Goal: Find specific page/section: Find specific page/section

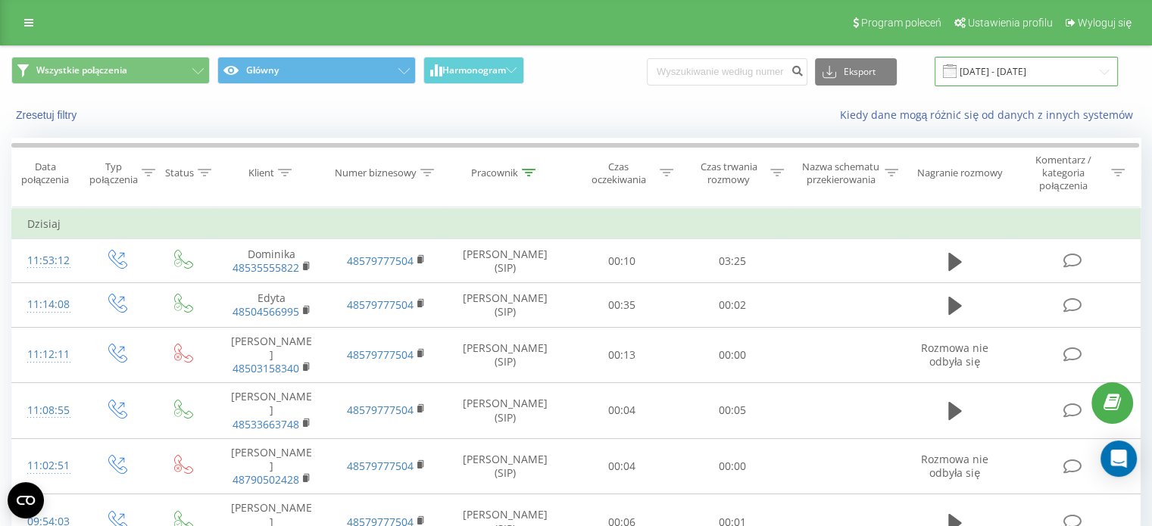
click at [1038, 66] on input "[DATE] - [DATE]" at bounding box center [1026, 72] width 183 height 30
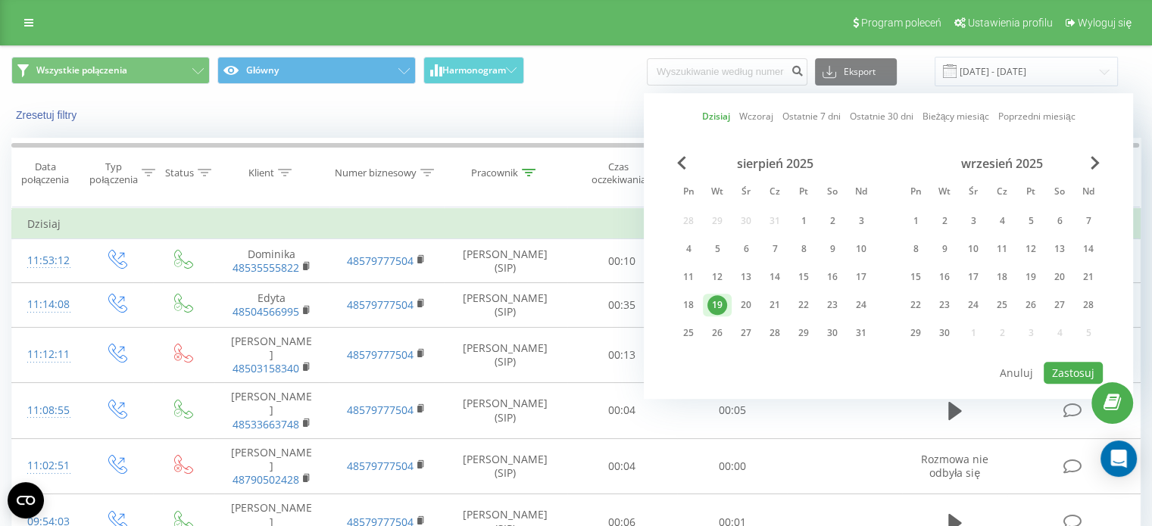
click at [556, 99] on div "Zresetuj filtry Kiedy dane mogą różnić się od danych z innych systemów" at bounding box center [576, 115] width 1151 height 36
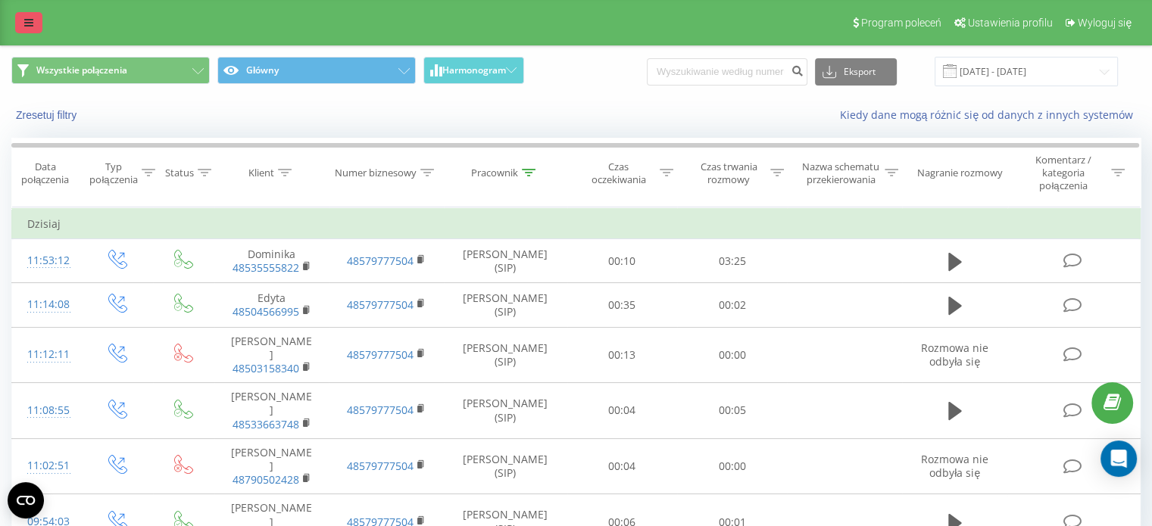
click at [36, 29] on link at bounding box center [28, 22] width 27 height 21
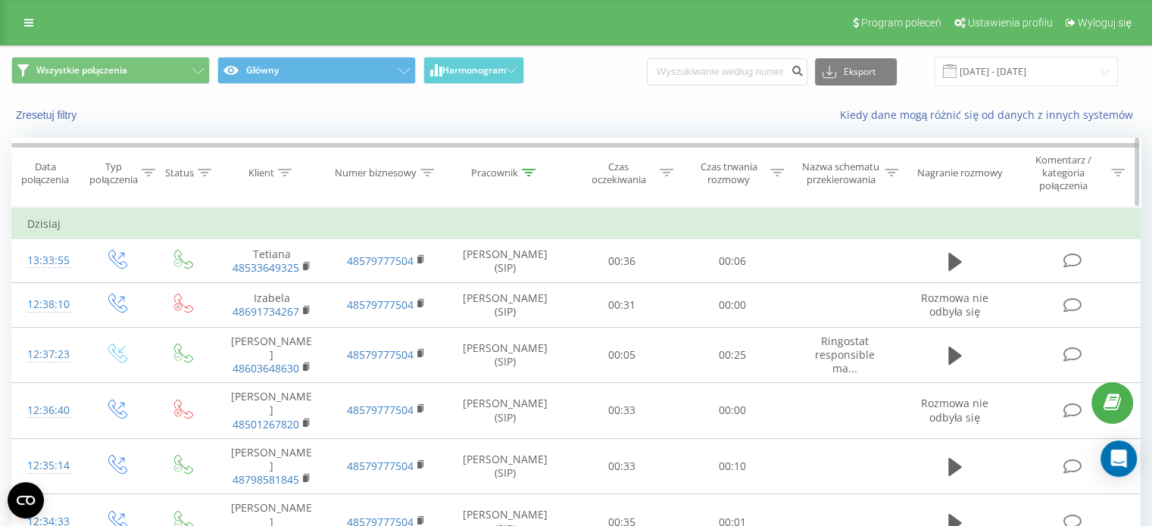
click at [527, 177] on div at bounding box center [529, 173] width 14 height 13
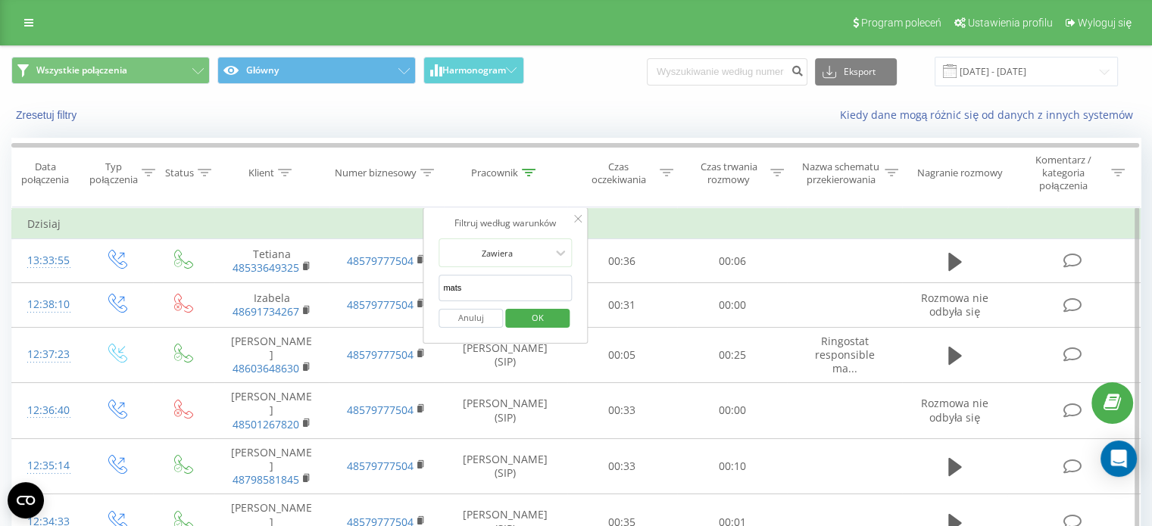
click at [500, 283] on input "mats" at bounding box center [505, 288] width 133 height 27
type input "m"
click at [492, 291] on input "text" at bounding box center [505, 288] width 133 height 27
click at [575, 224] on div at bounding box center [578, 219] width 8 height 15
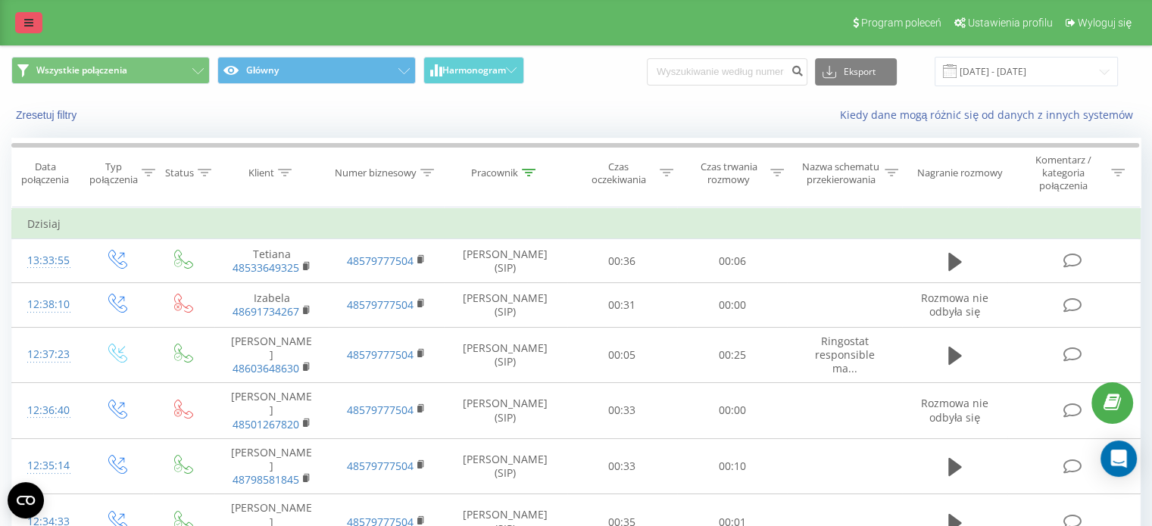
click at [39, 21] on link at bounding box center [28, 22] width 27 height 21
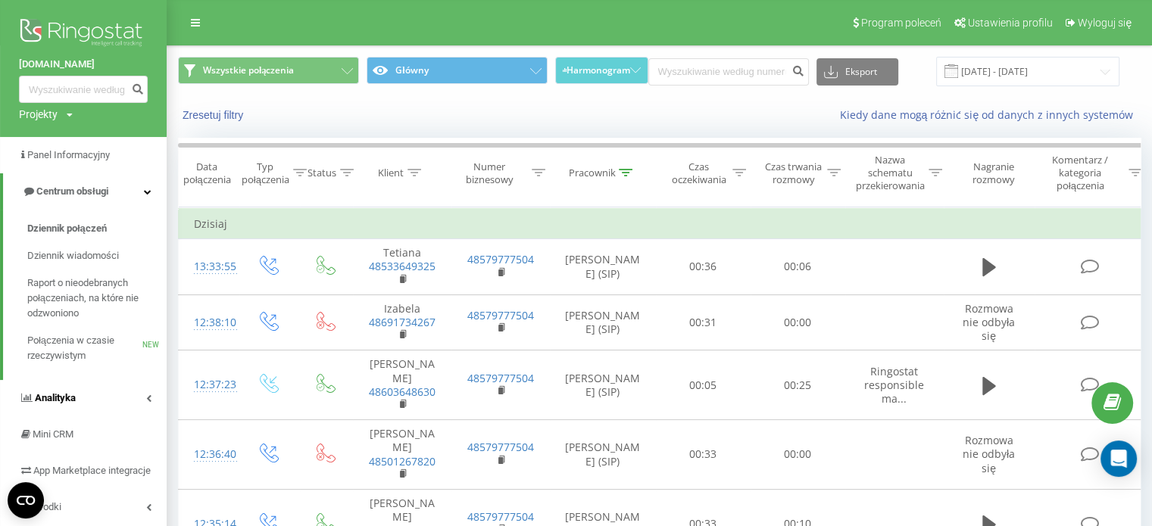
click at [102, 401] on link "Analityka" at bounding box center [83, 398] width 167 height 36
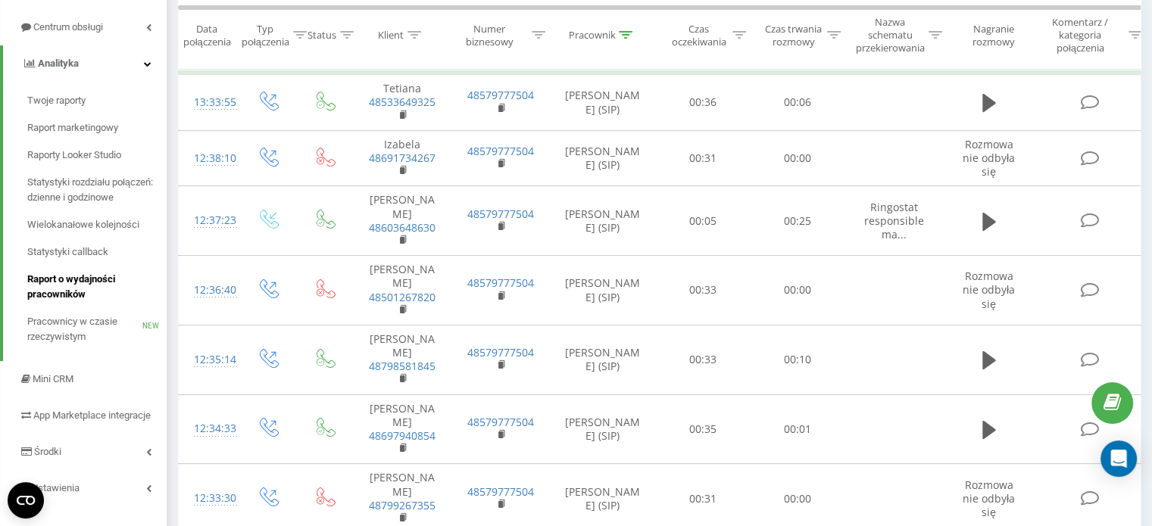
scroll to position [76, 0]
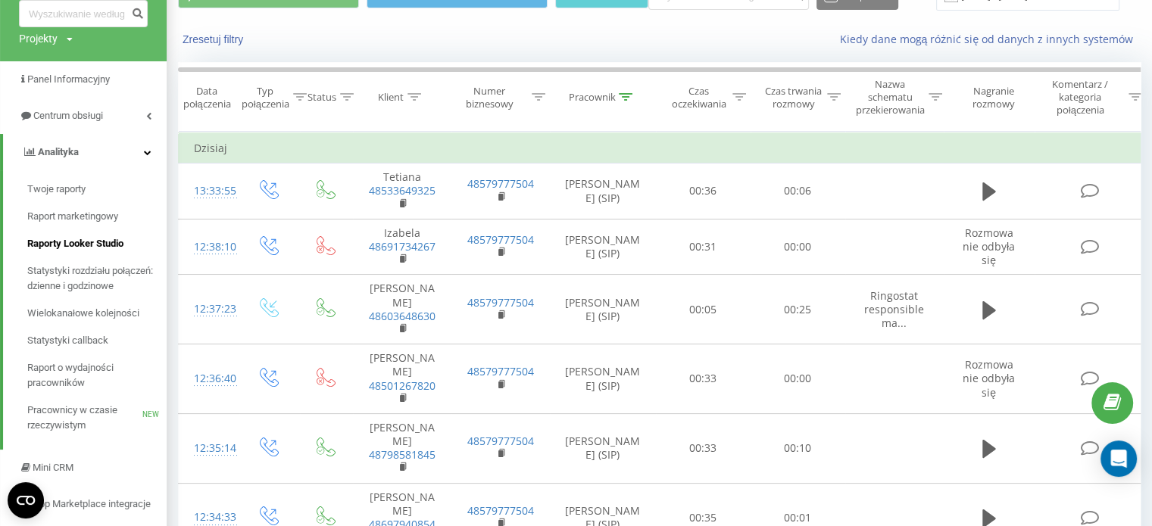
click at [86, 242] on span "Raporty Looker Studio" at bounding box center [75, 243] width 96 height 15
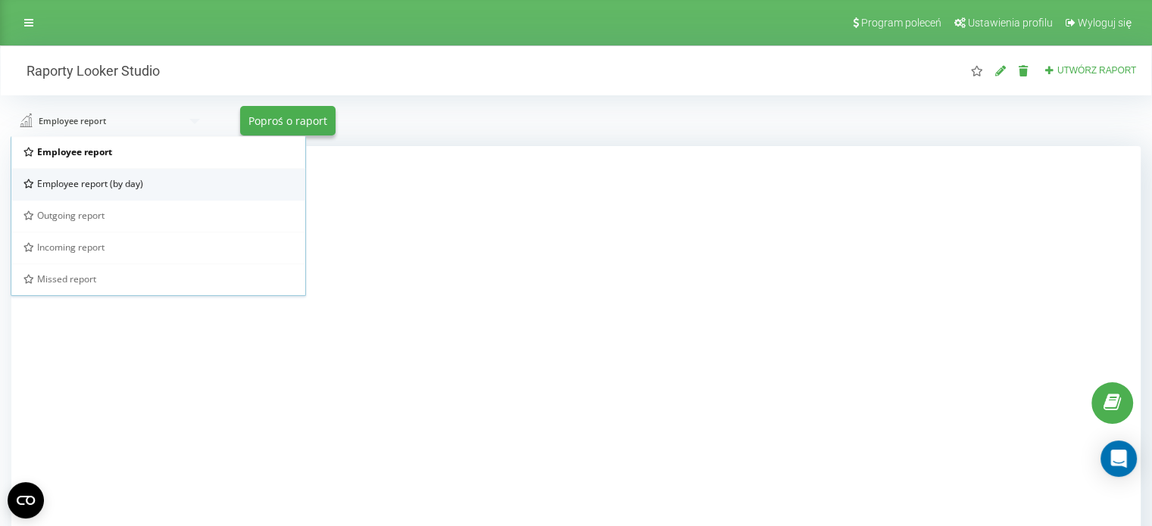
click at [85, 183] on span "Employee report (by day)" at bounding box center [90, 183] width 106 height 13
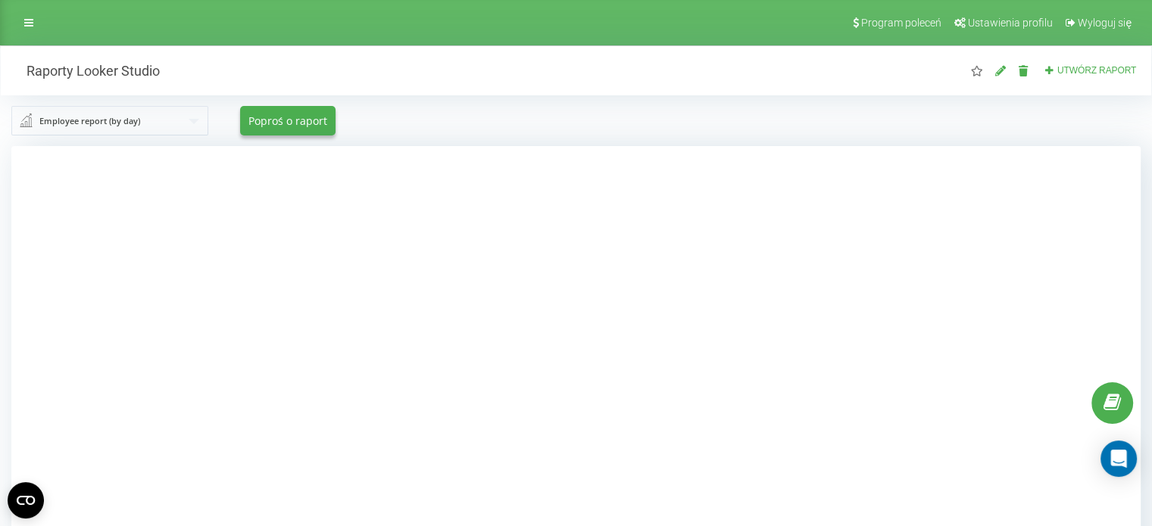
click at [45, 252] on div at bounding box center [575, 409] width 1129 height 526
click at [1029, 245] on div at bounding box center [575, 409] width 1129 height 526
click at [112, 254] on div at bounding box center [575, 409] width 1129 height 526
